Goal: Information Seeking & Learning: Learn about a topic

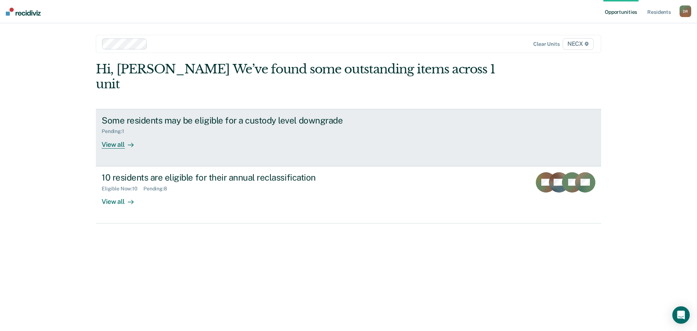
click at [116, 134] on div "View all" at bounding box center [122, 141] width 41 height 14
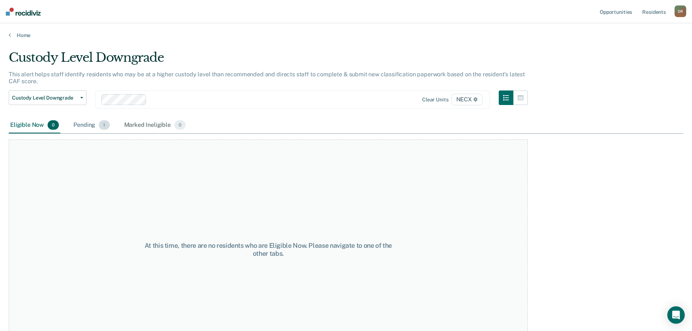
click at [91, 126] on div "Pending 1" at bounding box center [91, 125] width 39 height 16
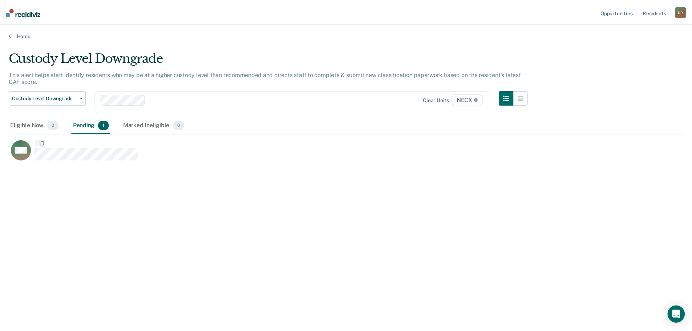
scroll to position [221, 674]
click at [61, 171] on div "Custody Level Downgrade This alert helps staff identify residents who may be at…" at bounding box center [349, 163] width 680 height 226
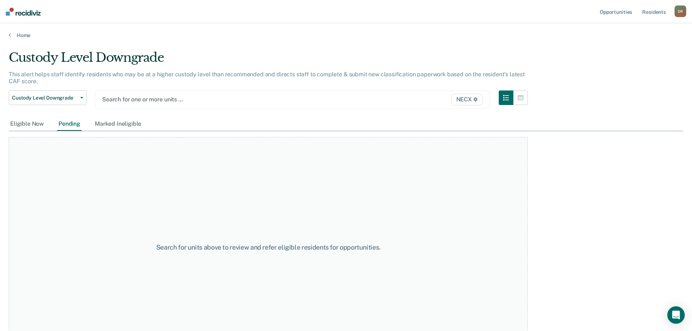
click at [478, 99] on icon at bounding box center [475, 99] width 4 height 4
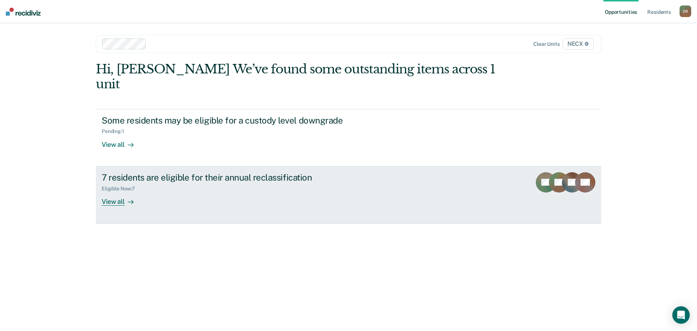
click at [123, 172] on div "7 residents are eligible for their annual reclassification" at bounding box center [229, 177] width 255 height 11
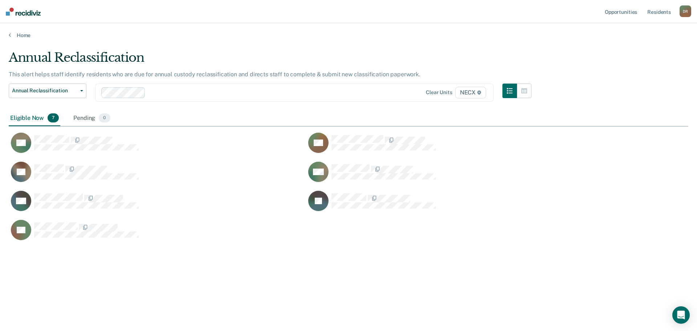
scroll to position [221, 674]
click at [82, 117] on div "Pending 0" at bounding box center [92, 118] width 40 height 16
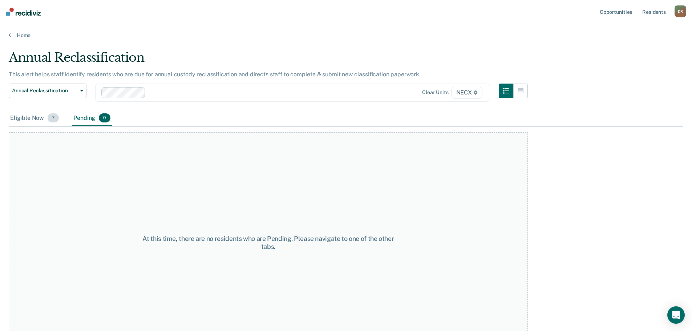
click at [27, 115] on div "Eligible Now 7" at bounding box center [35, 118] width 52 height 16
